Goal: Task Accomplishment & Management: Use online tool/utility

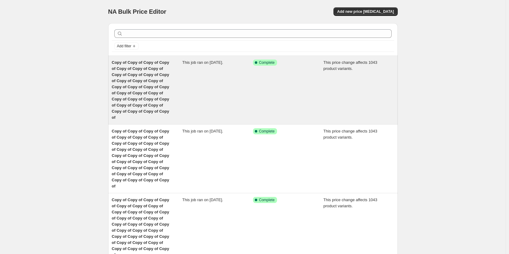
click at [139, 73] on span "Copy of Copy of Copy of Copy of Copy of Copy of Copy of Copy of Copy of Copy of…" at bounding box center [140, 89] width 57 height 59
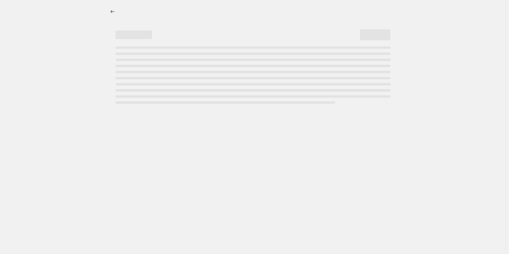
select select "margin"
select select "remove"
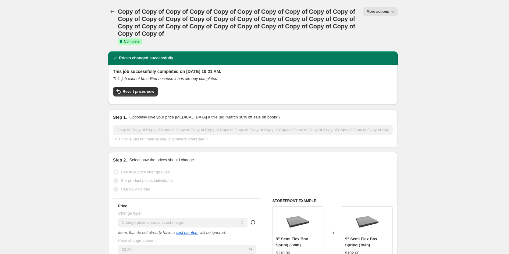
click at [382, 13] on span "More actions" at bounding box center [378, 11] width 23 height 5
click at [390, 36] on span "Copy to new job" at bounding box center [383, 34] width 28 height 5
select select "margin"
select select "remove"
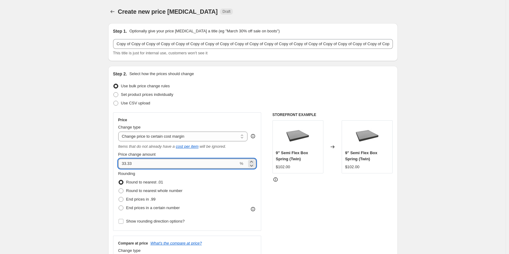
click at [136, 163] on input "33.33" at bounding box center [178, 164] width 120 height 10
type input "31"
click at [228, 197] on div "Rounding Round to nearest .01 Round to nearest whole number End prices in .99 E…" at bounding box center [187, 191] width 138 height 41
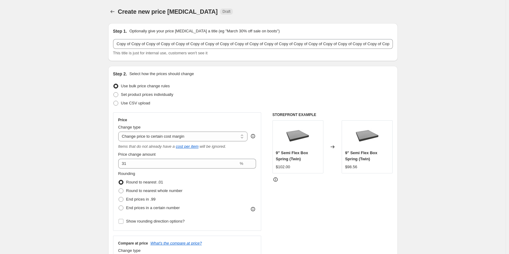
drag, startPoint x: 336, startPoint y: 205, endPoint x: 512, endPoint y: 173, distance: 178.5
click at [337, 205] on div "STOREFRONT EXAMPLE 9" Semi Flex Box Spring (Twin) $102.00 Changed to 9" Semi Fl…" at bounding box center [333, 190] width 120 height 157
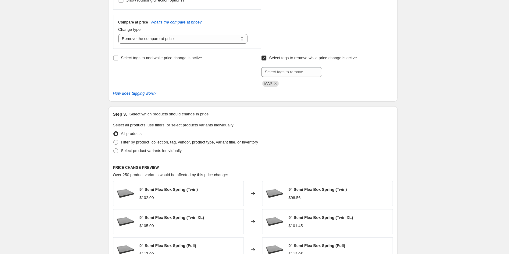
scroll to position [374, 0]
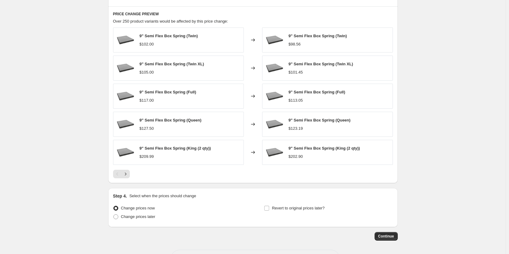
drag, startPoint x: 390, startPoint y: 235, endPoint x: 512, endPoint y: 172, distance: 137.1
click at [391, 235] on span "Continue" at bounding box center [387, 236] width 16 height 5
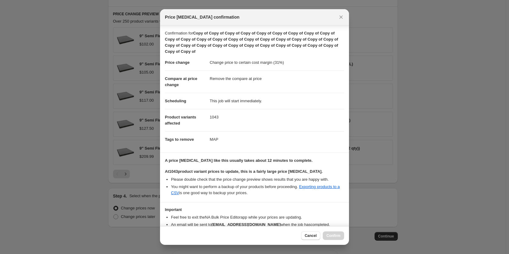
scroll to position [34, 0]
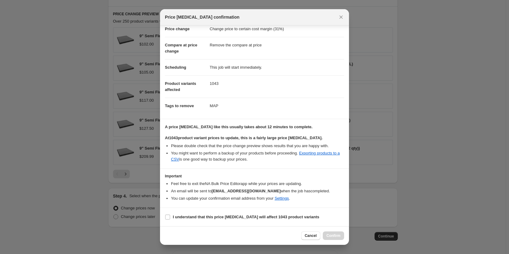
drag, startPoint x: 343, startPoint y: 15, endPoint x: 503, endPoint y: 29, distance: 160.8
click at [344, 15] on icon "Close" at bounding box center [341, 17] width 6 height 6
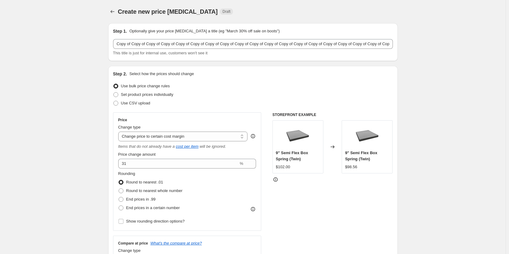
scroll to position [374, 0]
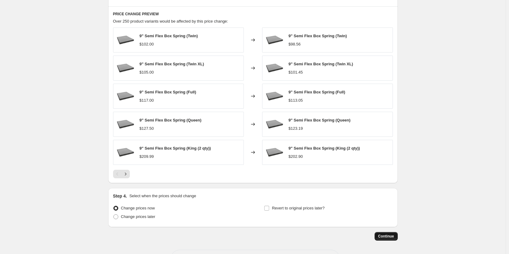
click at [389, 235] on span "Continue" at bounding box center [387, 236] width 16 height 5
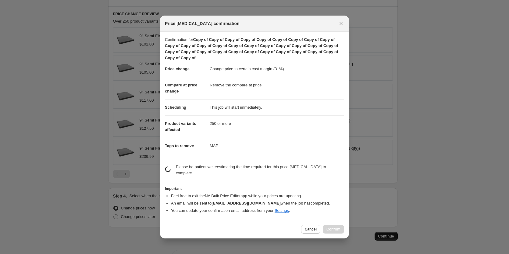
scroll to position [0, 0]
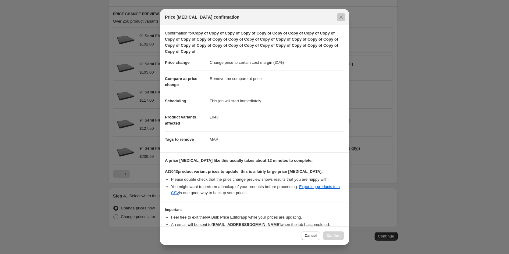
click at [499, 107] on div at bounding box center [254, 127] width 509 height 254
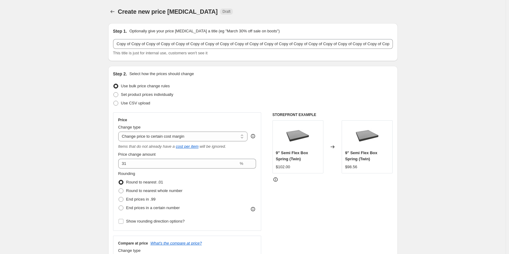
drag, startPoint x: 51, startPoint y: 37, endPoint x: 2, endPoint y: 18, distance: 52.2
